Goal: Task Accomplishment & Management: Complete application form

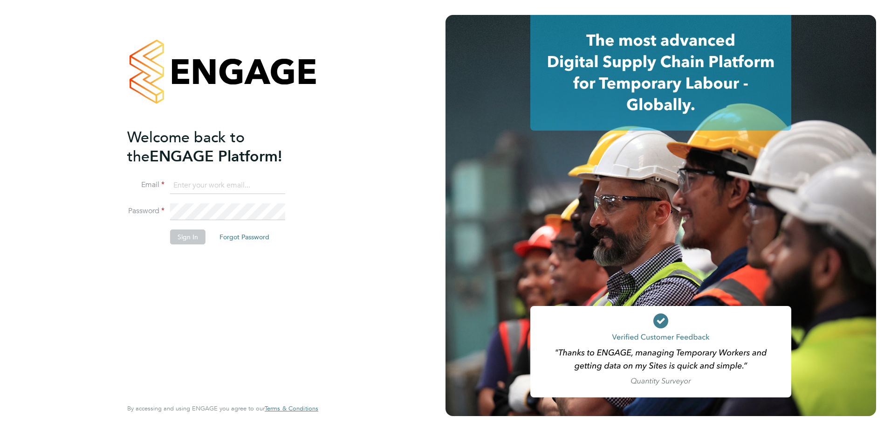
type input "[PERSON_NAME][EMAIL_ADDRESS][DOMAIN_NAME]"
click at [187, 235] on button "Sign In" at bounding box center [187, 236] width 35 height 15
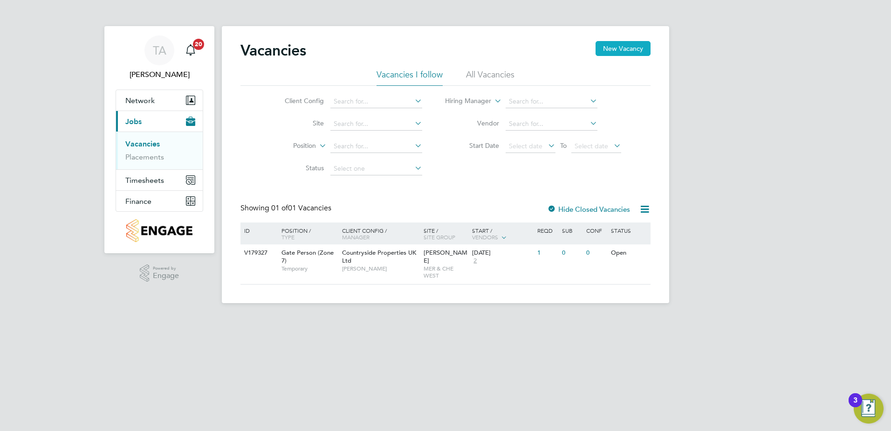
click at [601, 48] on button "New Vacancy" at bounding box center [623, 48] width 55 height 15
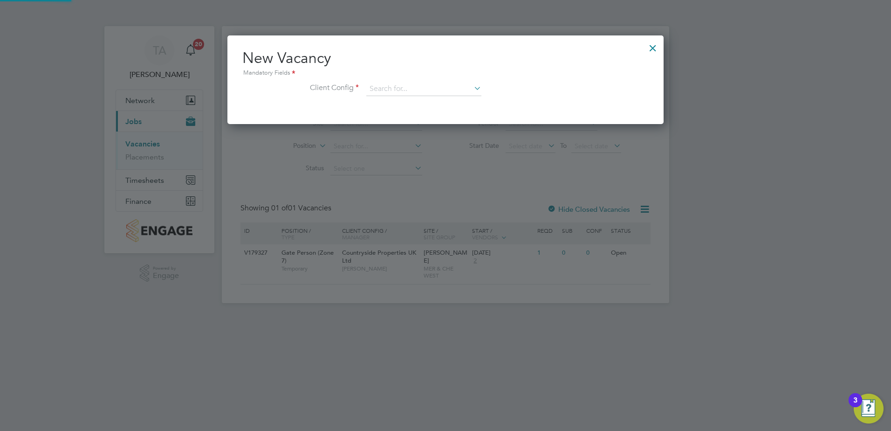
scroll to position [89, 437]
click at [392, 83] on input at bounding box center [423, 89] width 115 height 14
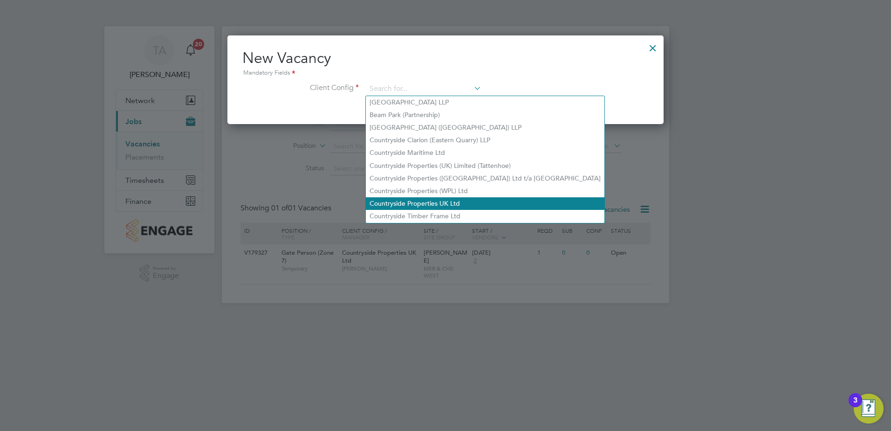
click at [419, 200] on li "Countryside Properties UK Ltd" at bounding box center [485, 203] width 239 height 13
type input "Countryside Properties UK Ltd"
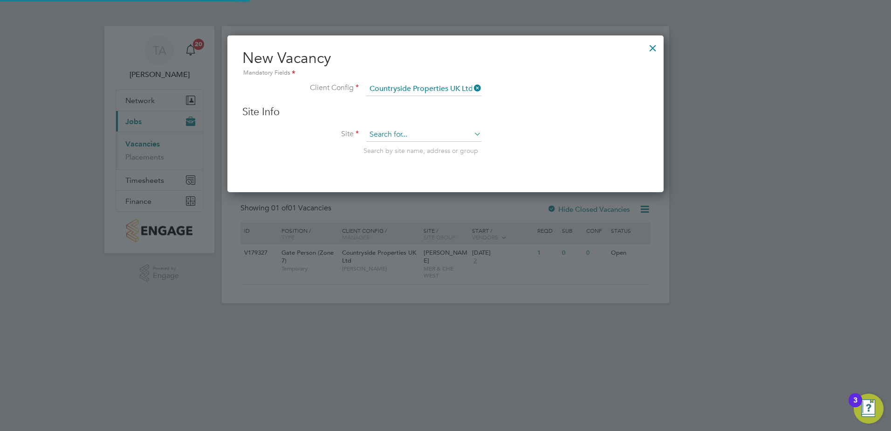
click at [412, 131] on input at bounding box center [423, 135] width 115 height 14
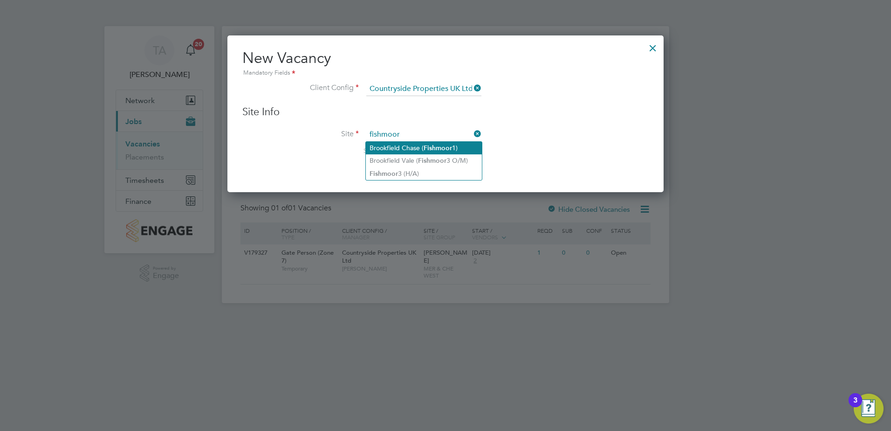
click at [422, 151] on li "Brookfield Chase ( Fishmoor 1)" at bounding box center [424, 148] width 116 height 13
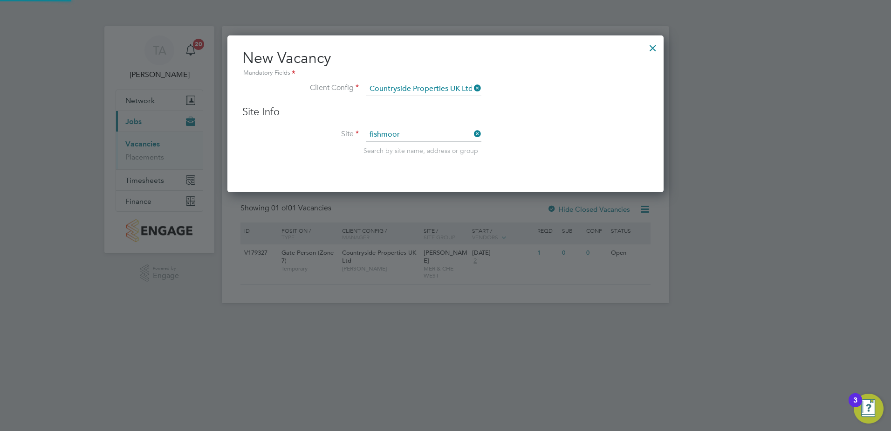
type input "Brookfield Chase (Fishmoor 1)"
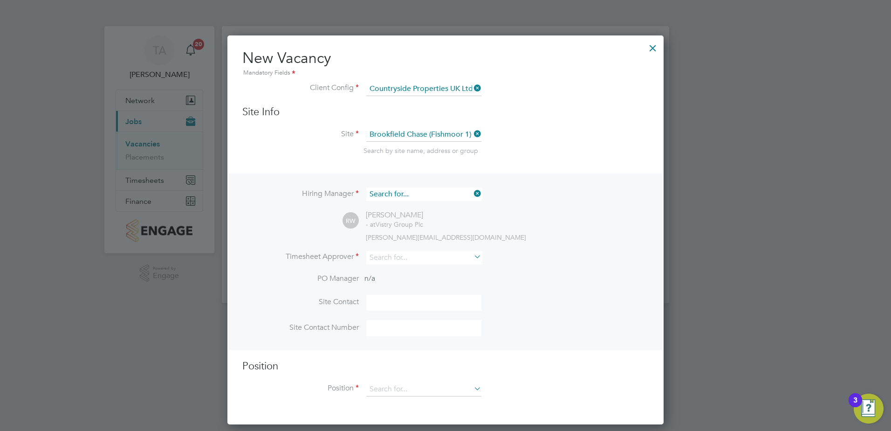
click at [400, 193] on input at bounding box center [423, 194] width 115 height 14
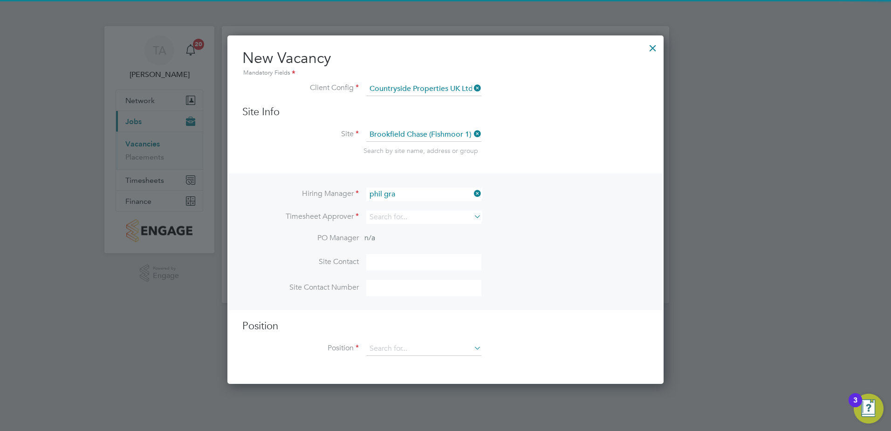
click at [403, 208] on li "Phil l Gra ce" at bounding box center [424, 207] width 116 height 13
type input "Phill Grace"
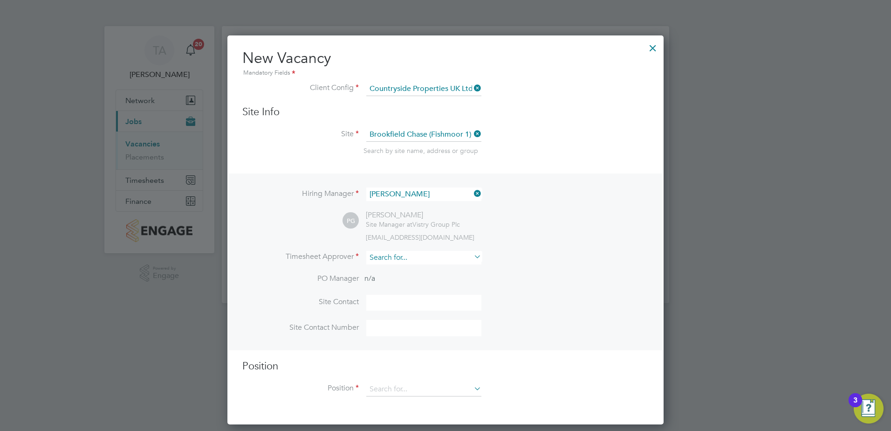
click at [391, 258] on input at bounding box center [423, 258] width 115 height 14
click at [391, 262] on input "phill g" at bounding box center [423, 258] width 115 height 14
click at [392, 268] on li "Phill G race" at bounding box center [424, 271] width 116 height 13
type input "Phill Grace"
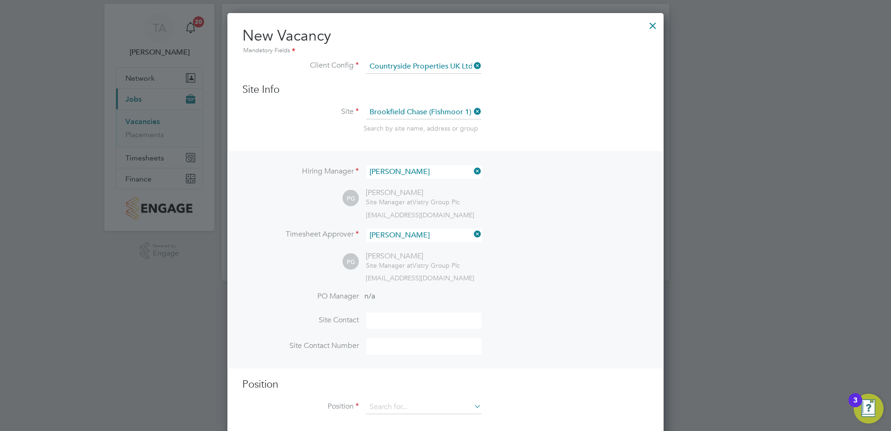
scroll to position [34, 0]
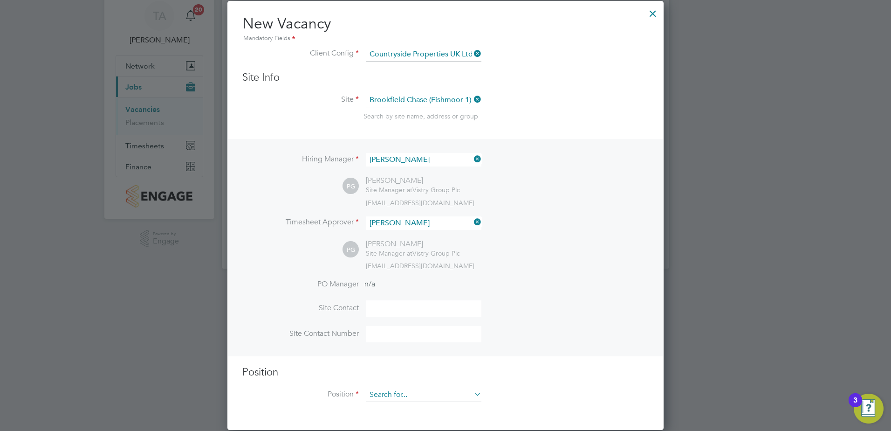
click at [396, 396] on input at bounding box center [423, 395] width 115 height 14
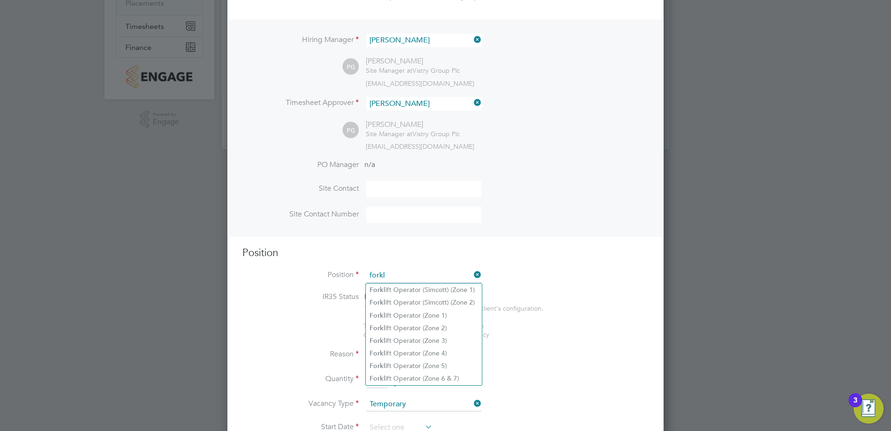
scroll to position [268, 0]
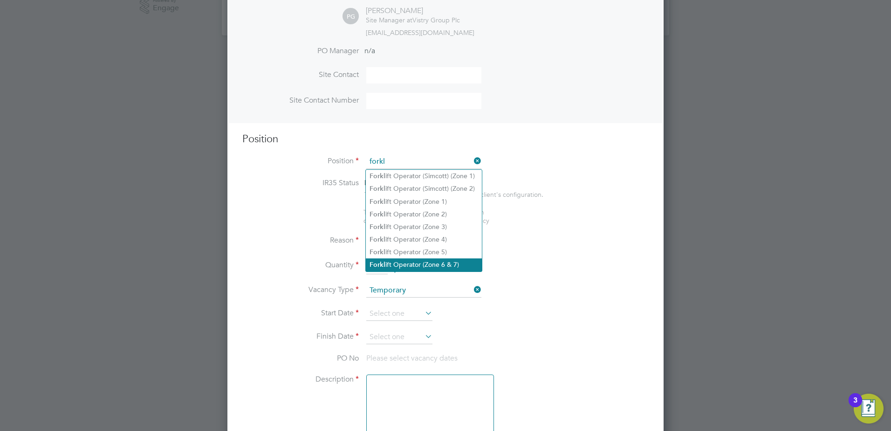
click at [436, 262] on li "Forkl ift Operator (Zone 6 & 7)" at bounding box center [424, 264] width 116 height 13
type input "Forklift Operator (Zone 6 & 7)"
type textarea "- Operate construction machinery - Delivering large quantities of materials to …"
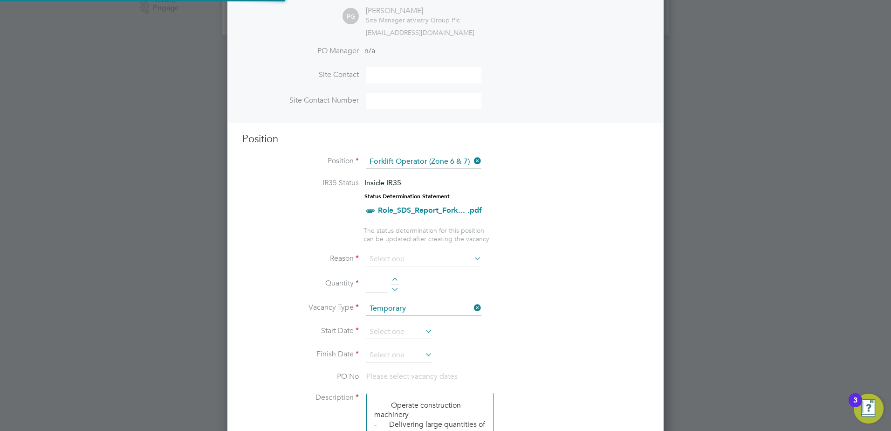
scroll to position [28, 49]
click at [424, 265] on input at bounding box center [423, 259] width 115 height 14
click at [400, 295] on li "Extra Work" at bounding box center [424, 297] width 116 height 12
type input "Extra Work"
click at [394, 279] on div at bounding box center [395, 280] width 8 height 7
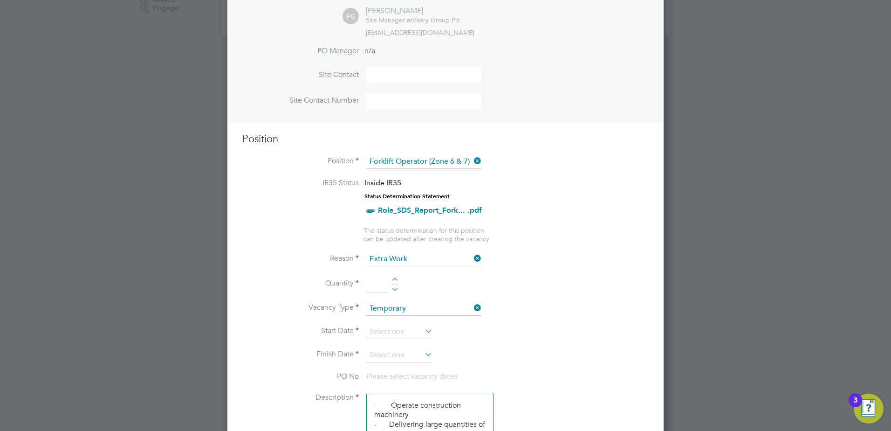
type input "1"
click at [396, 330] on input at bounding box center [399, 332] width 66 height 14
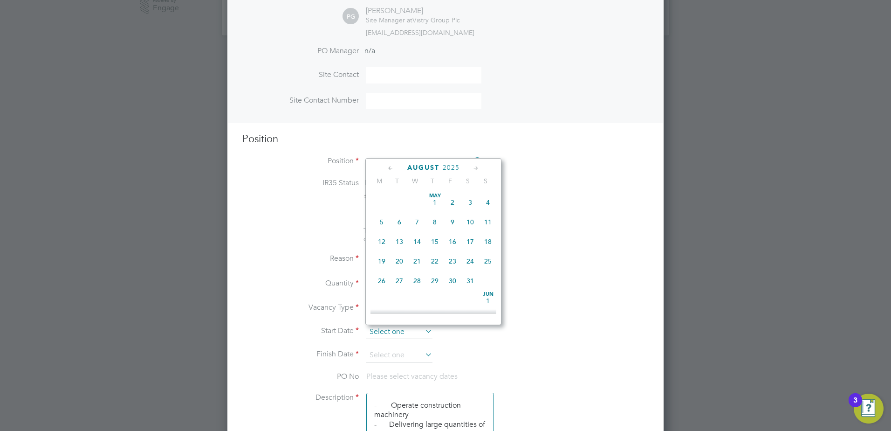
scroll to position [363, 0]
click at [466, 239] on span "30" at bounding box center [470, 232] width 18 height 18
type input "30 Aug 2025"
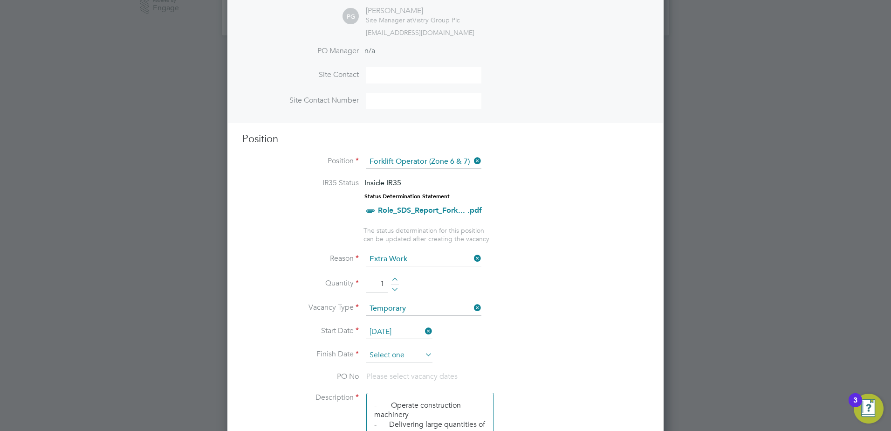
click at [389, 354] on input at bounding box center [399, 355] width 66 height 14
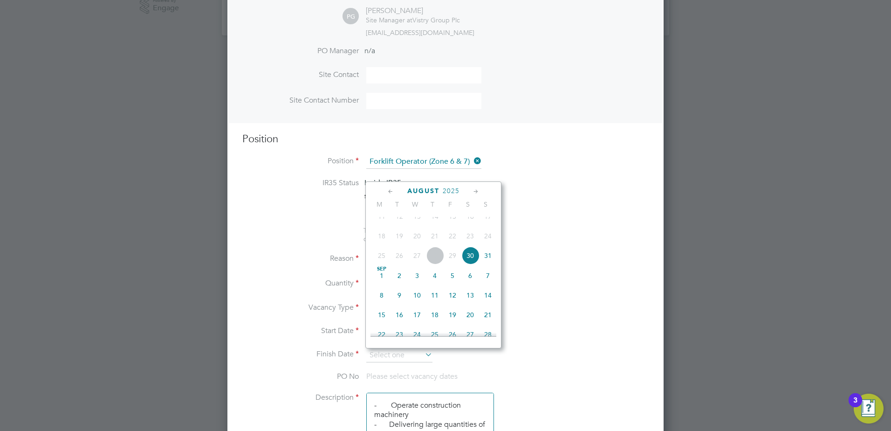
click at [488, 264] on span "31" at bounding box center [488, 256] width 18 height 18
type input "31 Aug 2025"
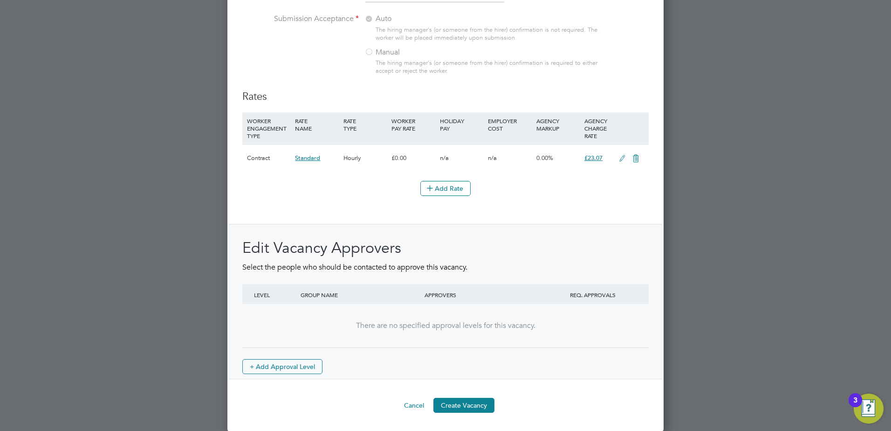
scroll to position [1030, 0]
click at [468, 397] on button "Create Vacancy" at bounding box center [463, 404] width 61 height 15
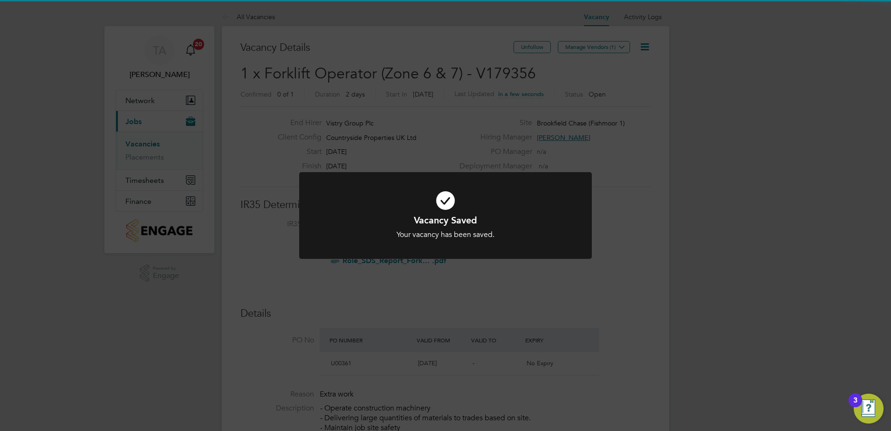
drag, startPoint x: 672, startPoint y: 304, endPoint x: 622, endPoint y: 123, distance: 187.5
click at [673, 304] on div "Vacancy Saved Your vacancy has been saved. Cancel Okay" at bounding box center [445, 215] width 891 height 431
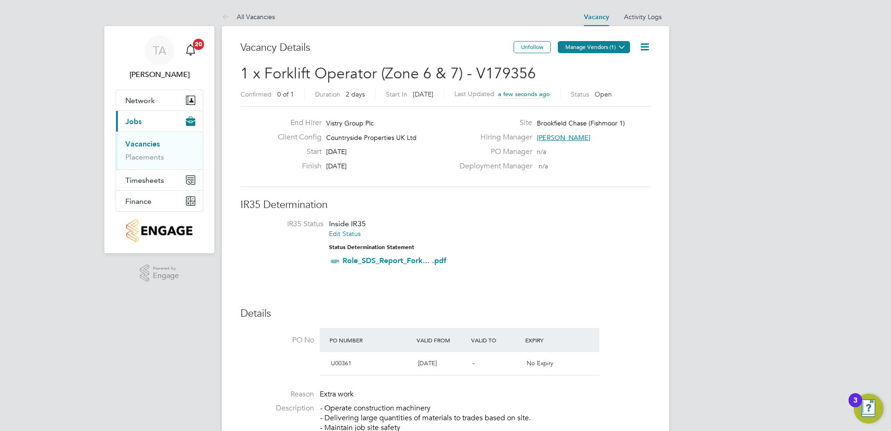
click at [581, 46] on button "Manage Vendors (1)" at bounding box center [594, 47] width 72 height 12
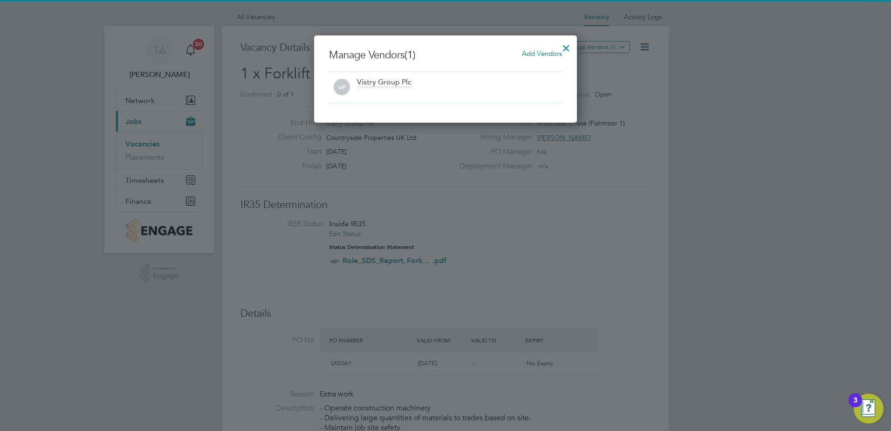
click at [540, 51] on span "Add Vendors" at bounding box center [542, 53] width 40 height 9
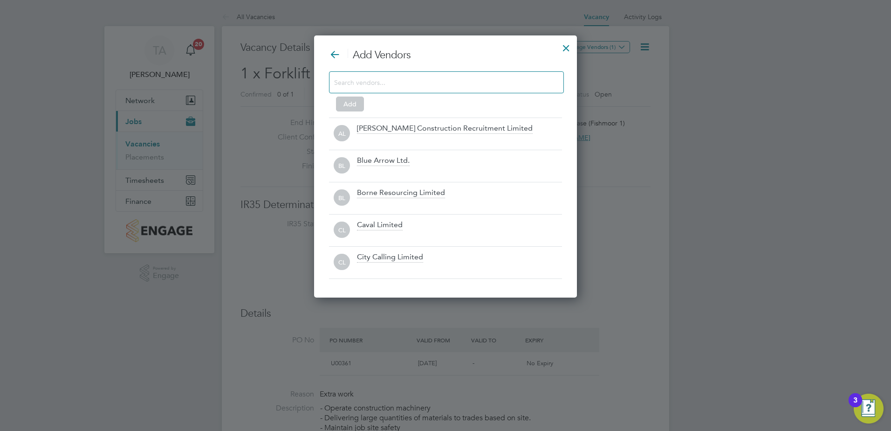
click at [432, 80] on input at bounding box center [439, 82] width 210 height 12
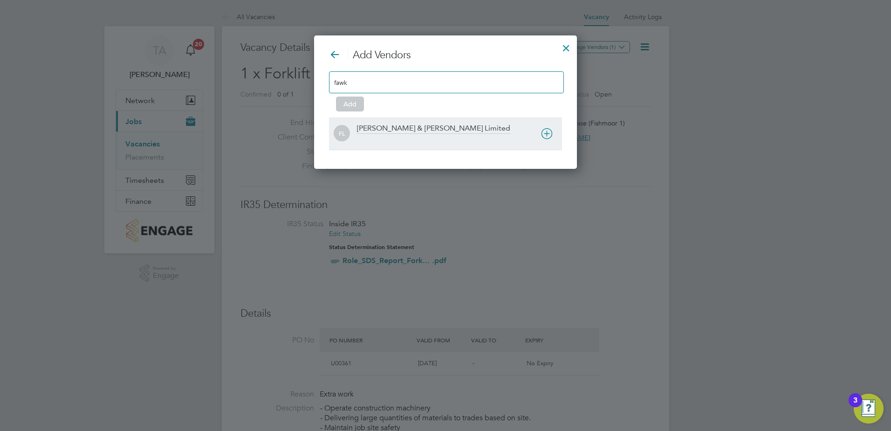
type input "fawk"
click at [419, 136] on div at bounding box center [459, 139] width 205 height 9
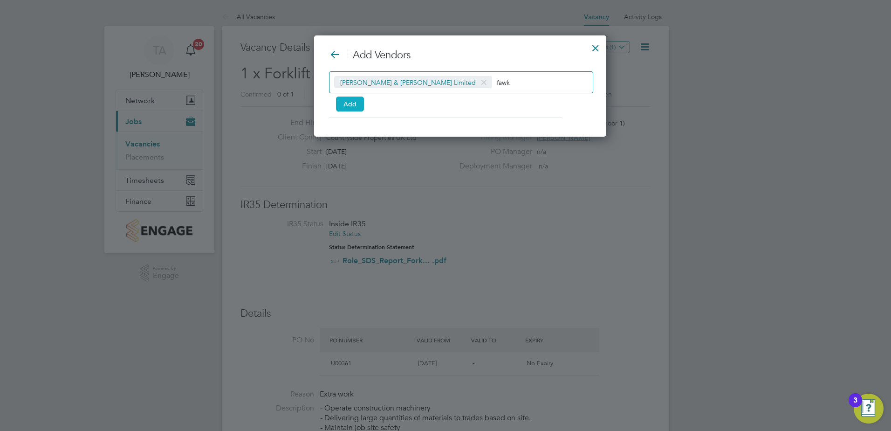
click at [352, 106] on button "Add" at bounding box center [350, 103] width 28 height 15
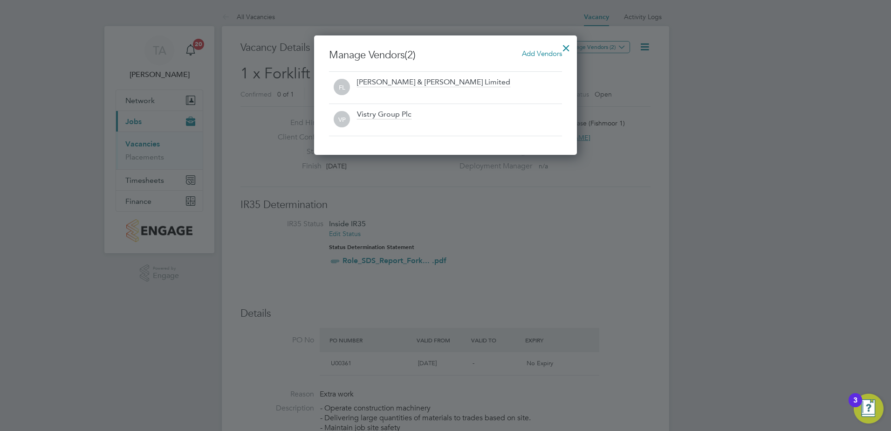
click at [570, 43] on div at bounding box center [566, 45] width 17 height 17
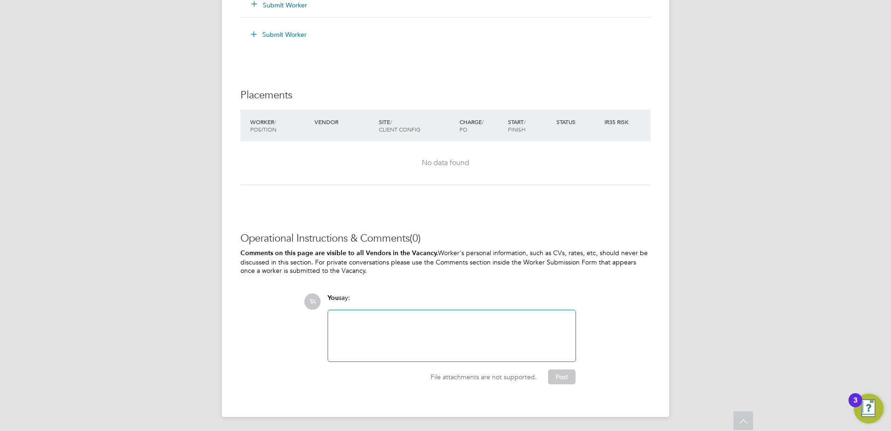
click at [452, 350] on div at bounding box center [452, 336] width 236 height 40
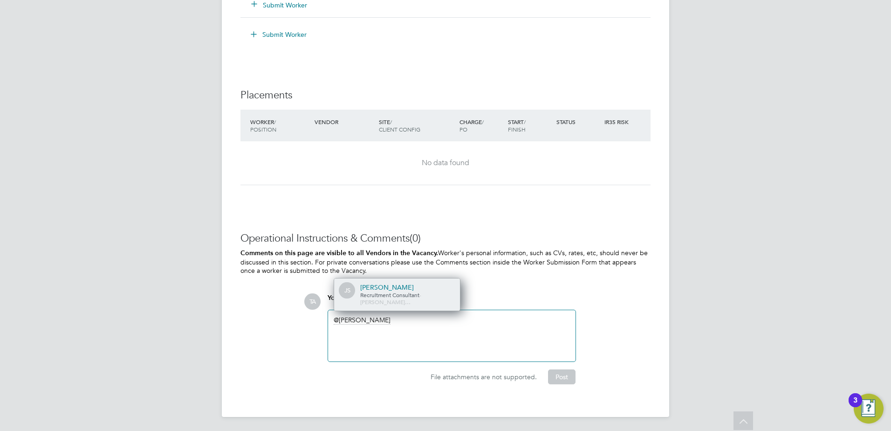
click at [398, 291] on div "Julia Scholes" at bounding box center [406, 287] width 93 height 8
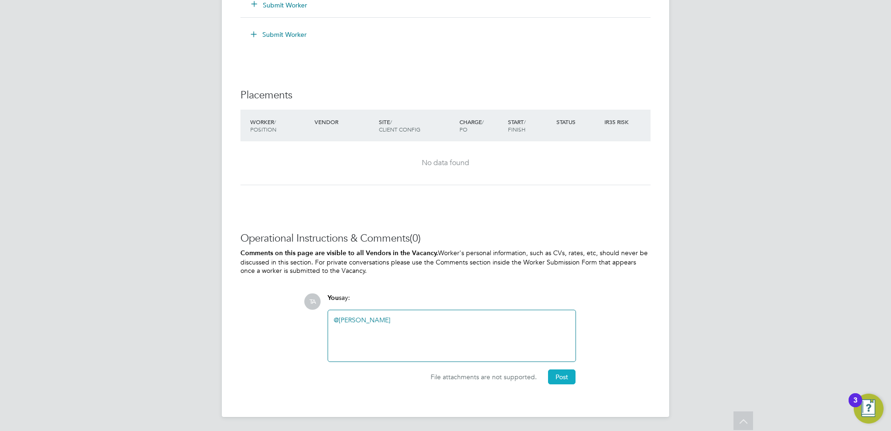
click at [565, 377] on button "Post" at bounding box center [562, 376] width 28 height 15
